Goal: Navigation & Orientation: Find specific page/section

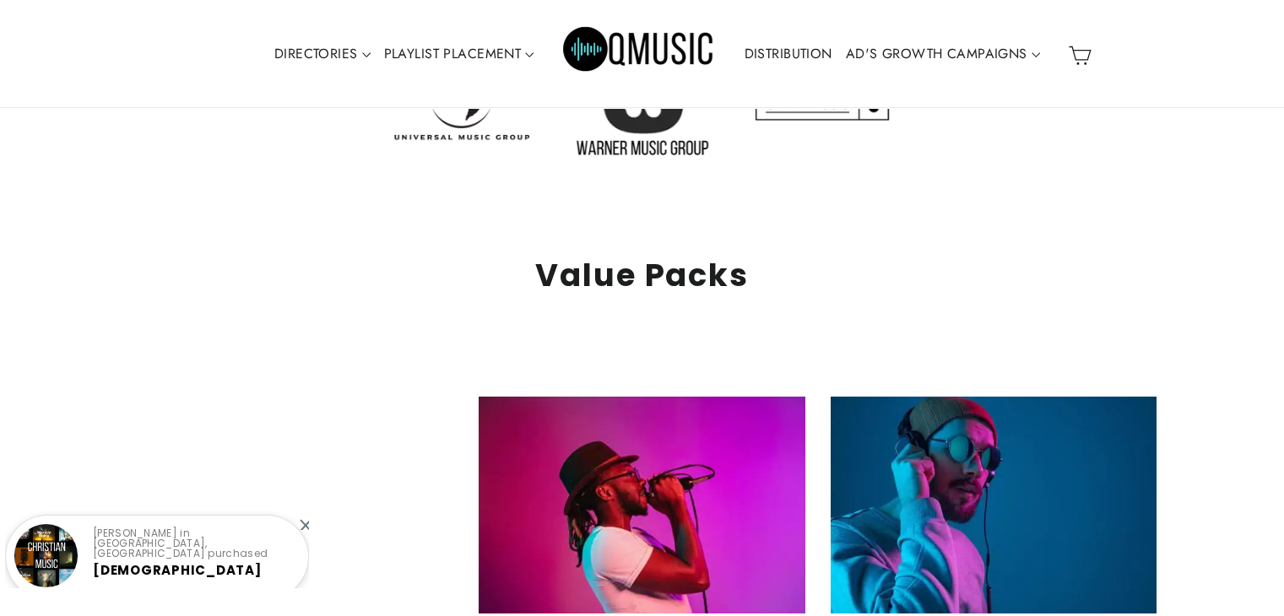
scroll to position [3376, 0]
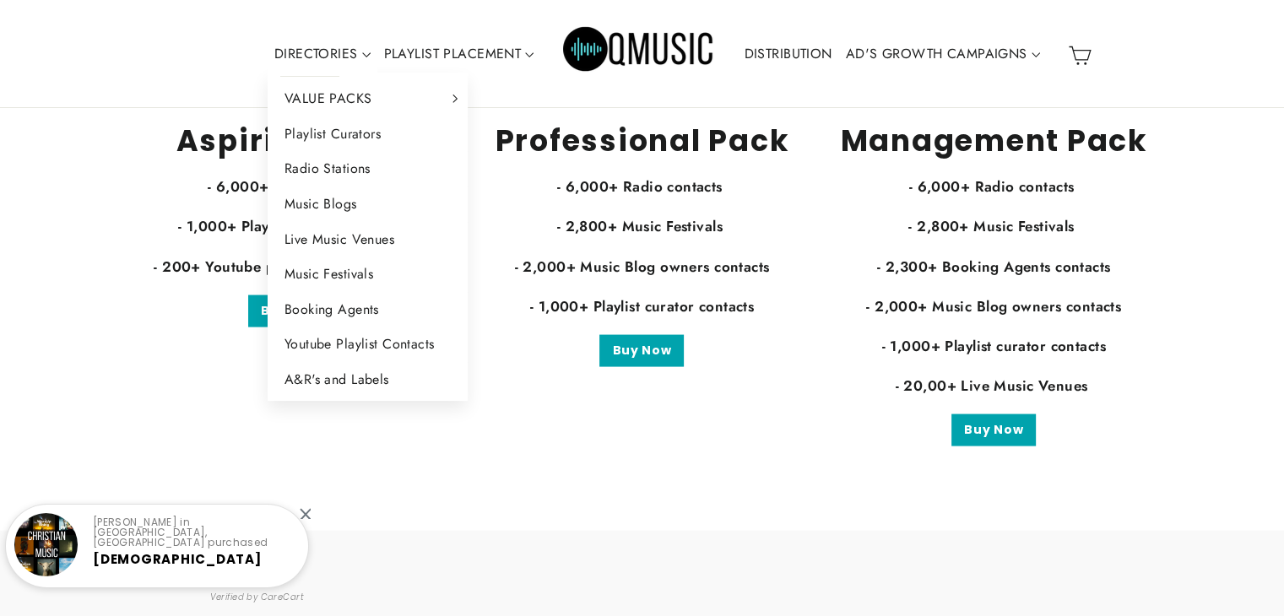
click at [327, 65] on link "DIRECTORIES" at bounding box center [323, 54] width 110 height 39
